Goal: Find specific page/section: Find specific page/section

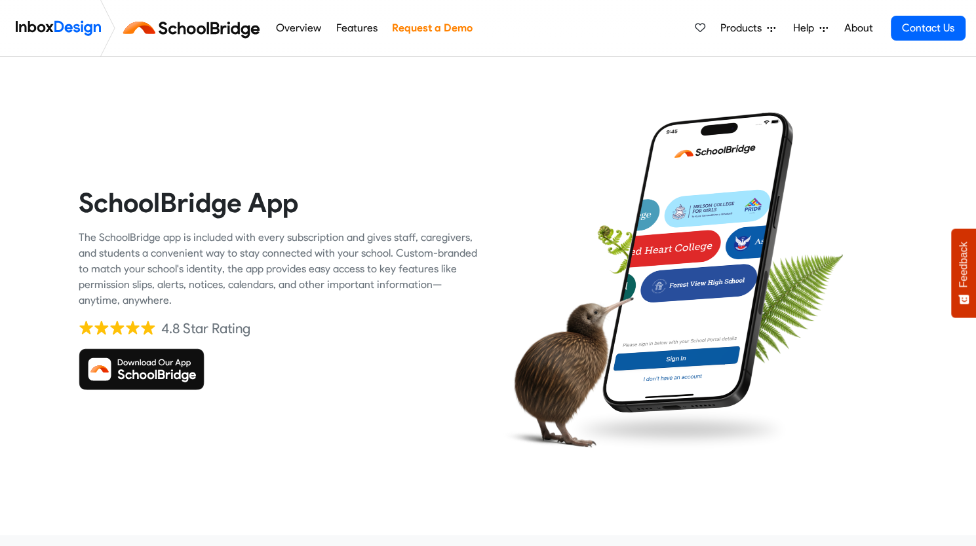
click at [142, 367] on img at bounding box center [142, 370] width 126 height 42
click at [178, 373] on img at bounding box center [142, 370] width 126 height 42
click at [675, 208] on img at bounding box center [697, 262] width 210 height 303
click at [143, 369] on img at bounding box center [142, 370] width 126 height 42
